Goal: Task Accomplishment & Management: Manage account settings

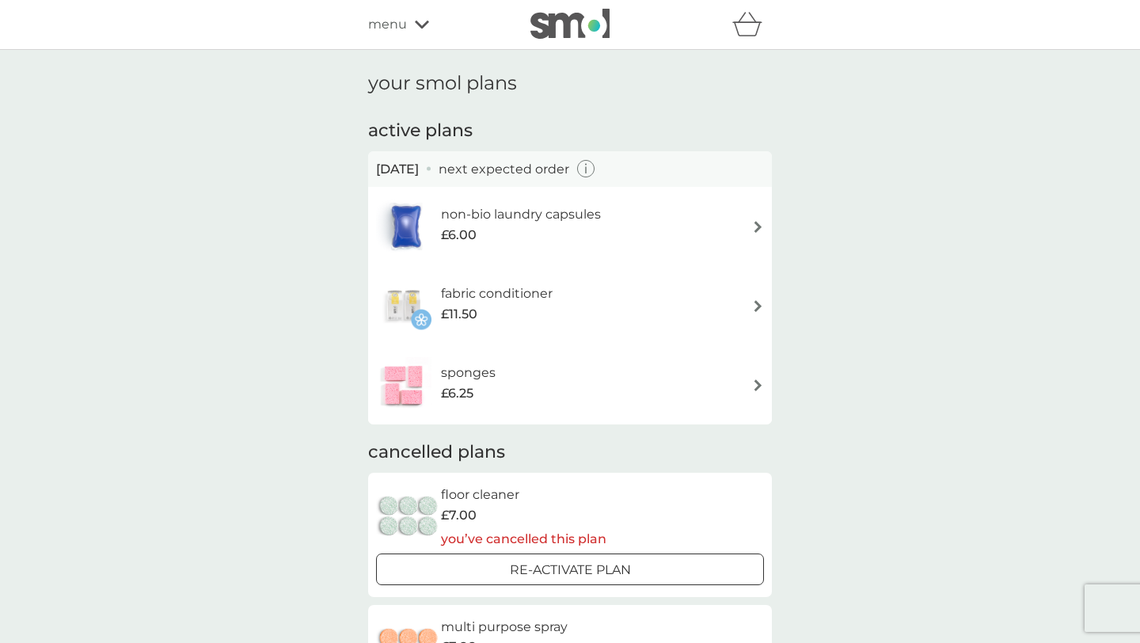
click at [595, 168] on icon "button" at bounding box center [586, 169] width 18 height 18
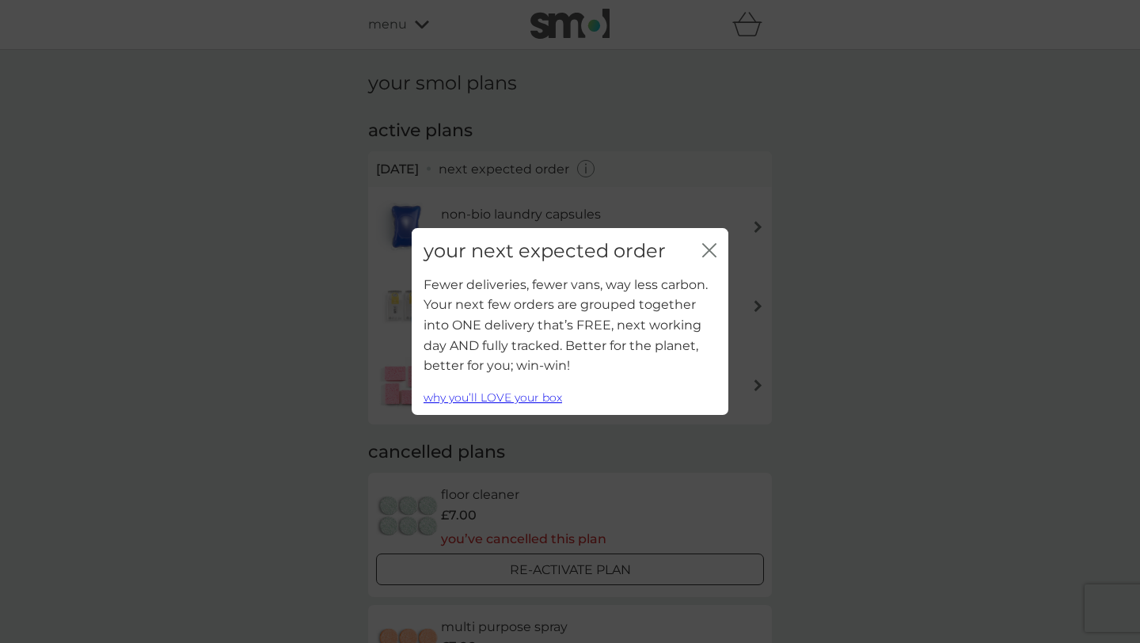
click at [712, 249] on icon "close" at bounding box center [709, 250] width 14 height 14
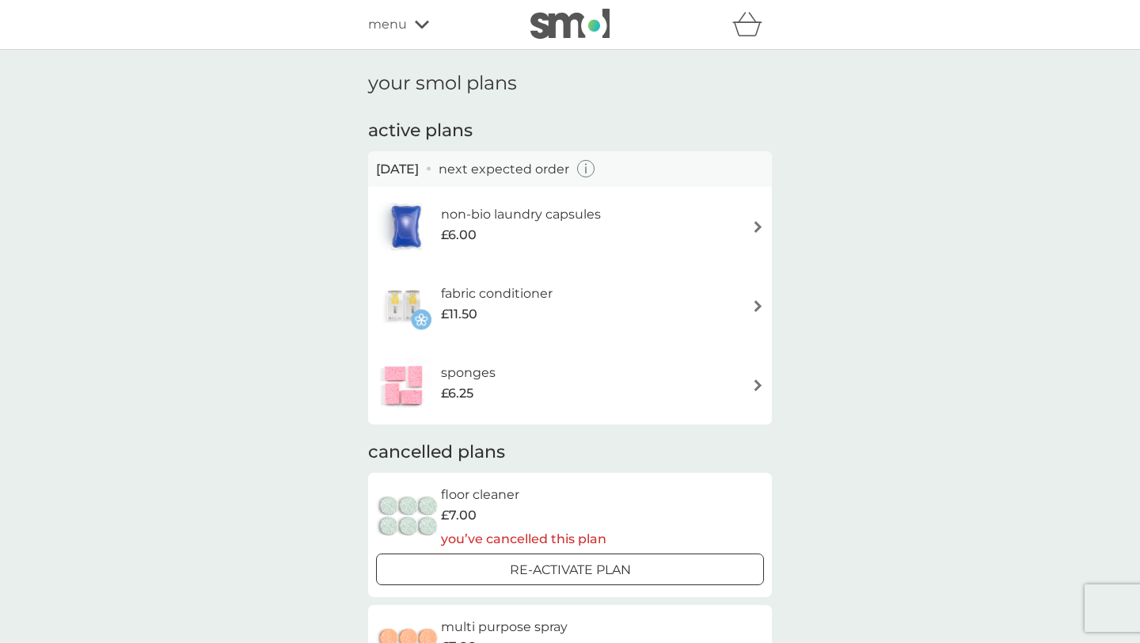
click at [628, 396] on div "sponges £6.25" at bounding box center [570, 384] width 388 height 55
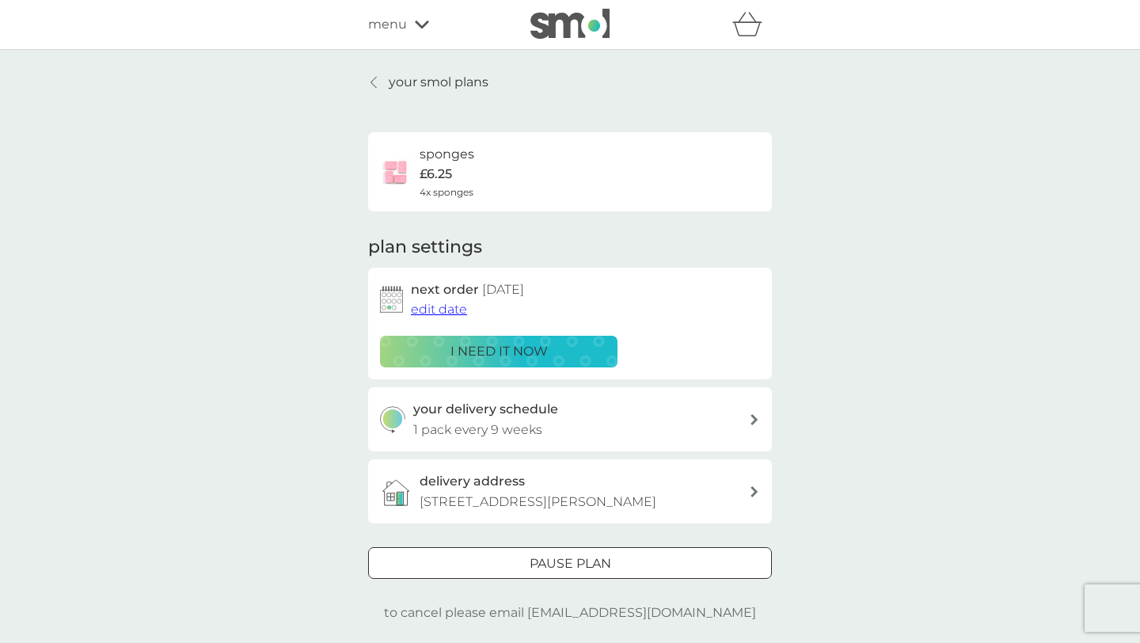
click at [389, 98] on div "your smol plans sponges £6.25 4x sponges plan settings next order [DATE] edit d…" at bounding box center [570, 347] width 404 height 551
click at [380, 85] on link "your smol plans" at bounding box center [428, 82] width 120 height 21
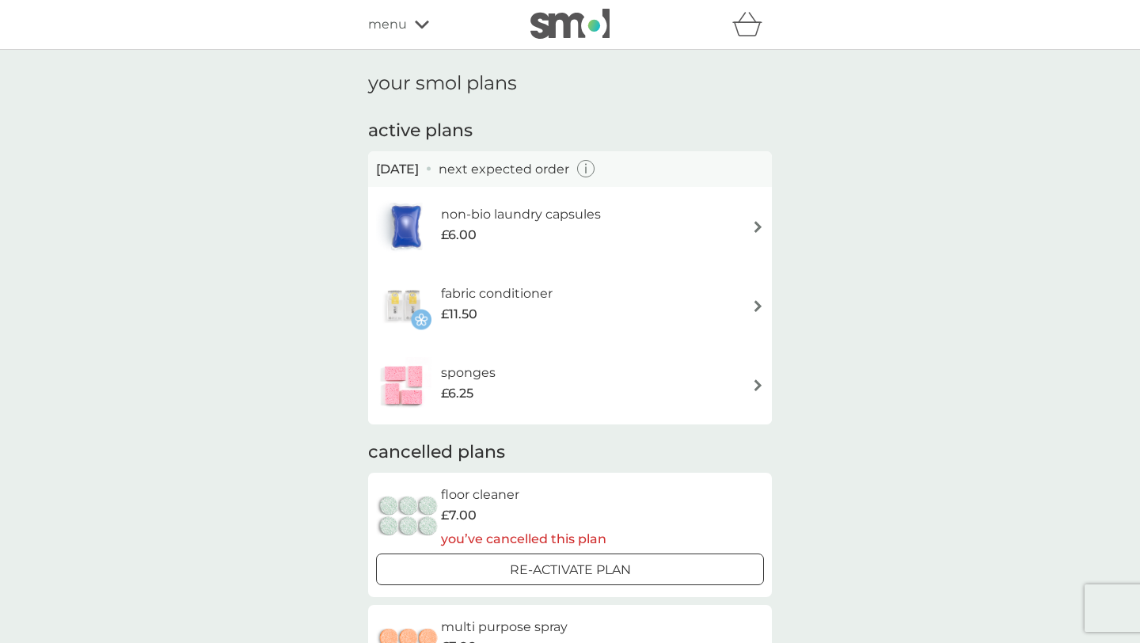
click at [389, 36] on div "refer a friend & you BOTH save smol impact smol shop your smol plans your upcom…" at bounding box center [570, 25] width 404 height 32
click at [390, 34] on div "refer a friend & you BOTH save smol impact smol shop your smol plans your upcom…" at bounding box center [570, 25] width 404 height 32
click at [416, 20] on icon at bounding box center [422, 24] width 14 height 9
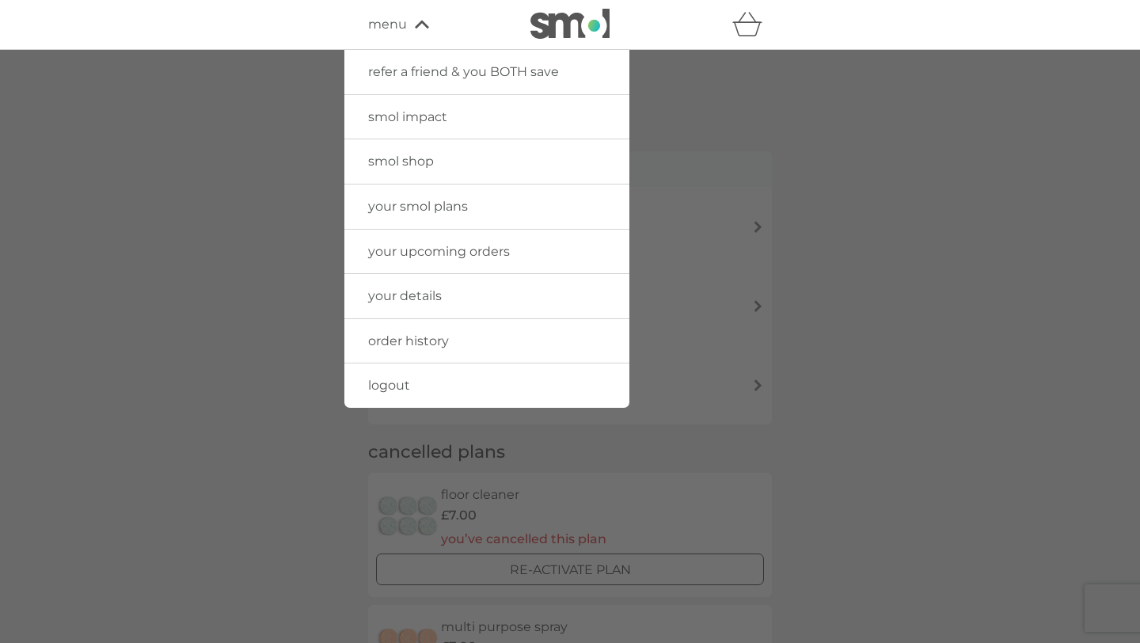
click at [403, 262] on link "your upcoming orders" at bounding box center [486, 252] width 285 height 44
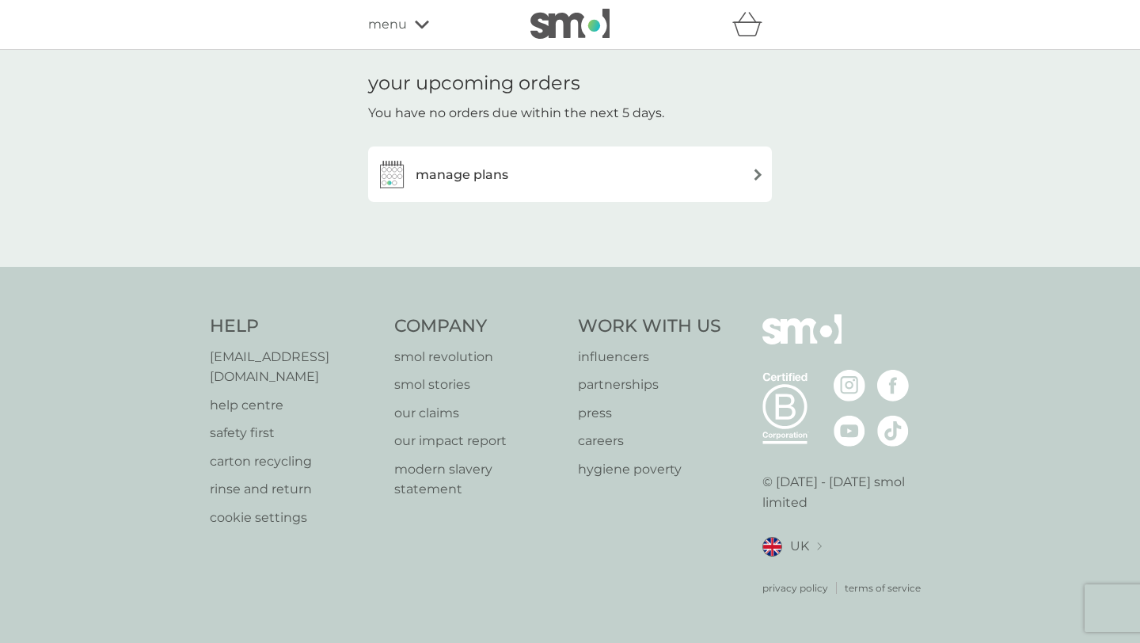
click at [400, 36] on div "refer a friend & you BOTH save smol impact smol shop your smol plans your upcom…" at bounding box center [570, 25] width 404 height 32
click at [400, 28] on span "menu" at bounding box center [387, 24] width 39 height 21
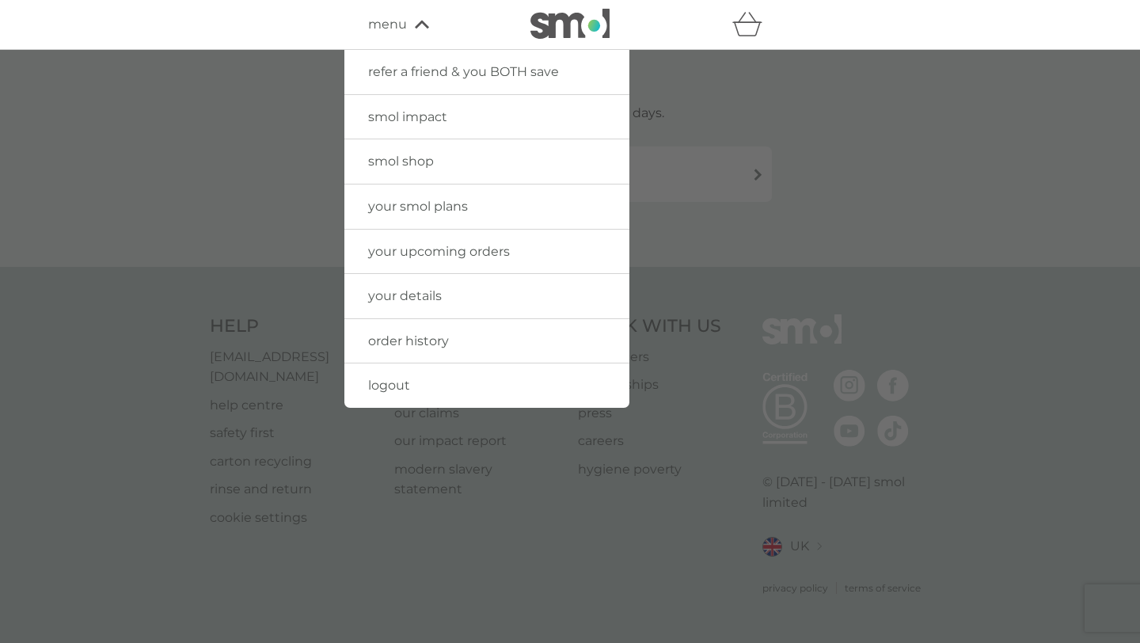
click at [408, 333] on span "order history" at bounding box center [408, 340] width 81 height 15
